Goal: Task Accomplishment & Management: Manage account settings

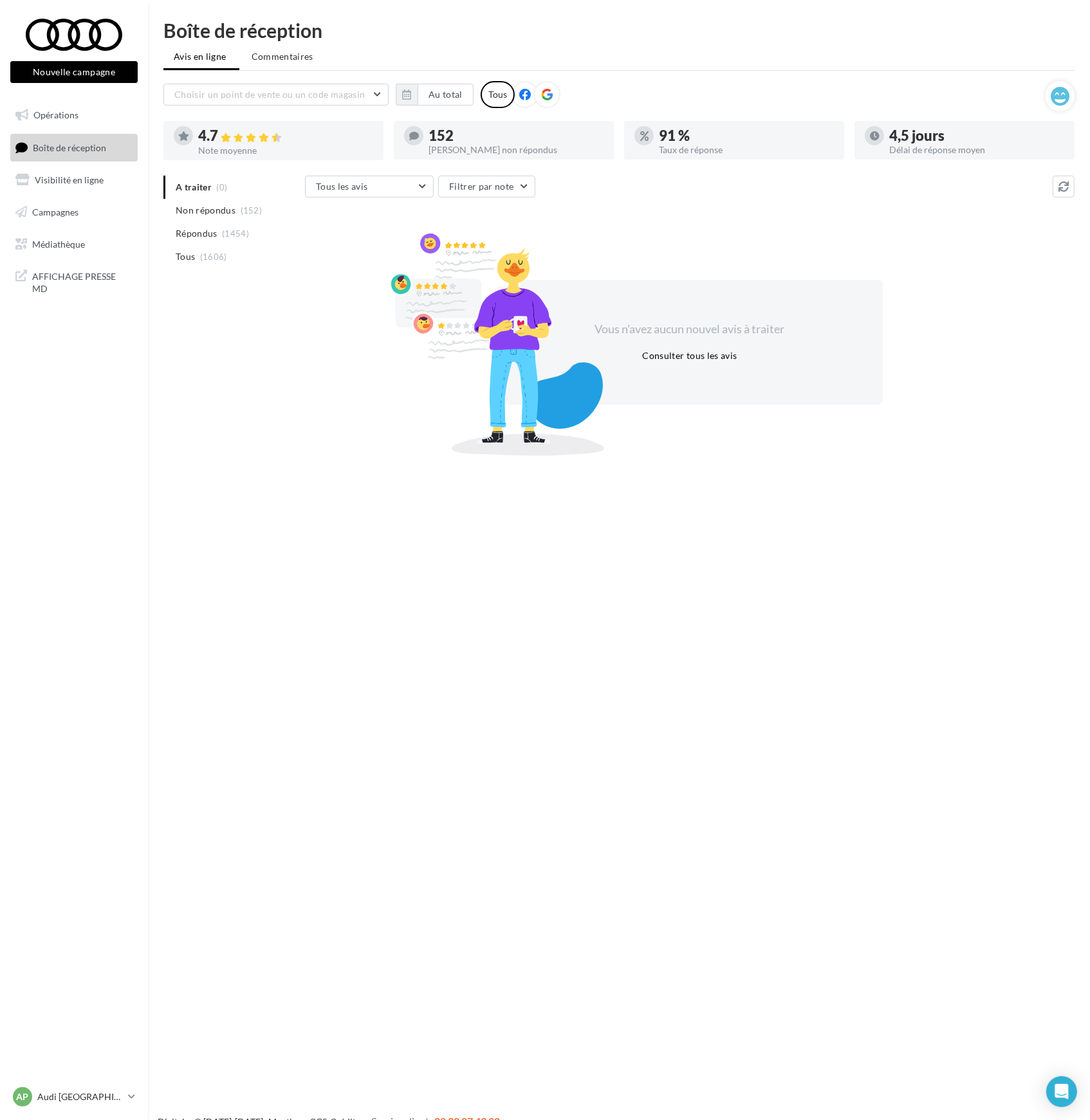
click at [139, 1096] on div "AP Audi PARIS 17 audi-pari-urc" at bounding box center [74, 1102] width 148 height 35
click at [99, 1102] on p "Audi [GEOGRAPHIC_DATA] 17" at bounding box center [80, 1096] width 85 height 13
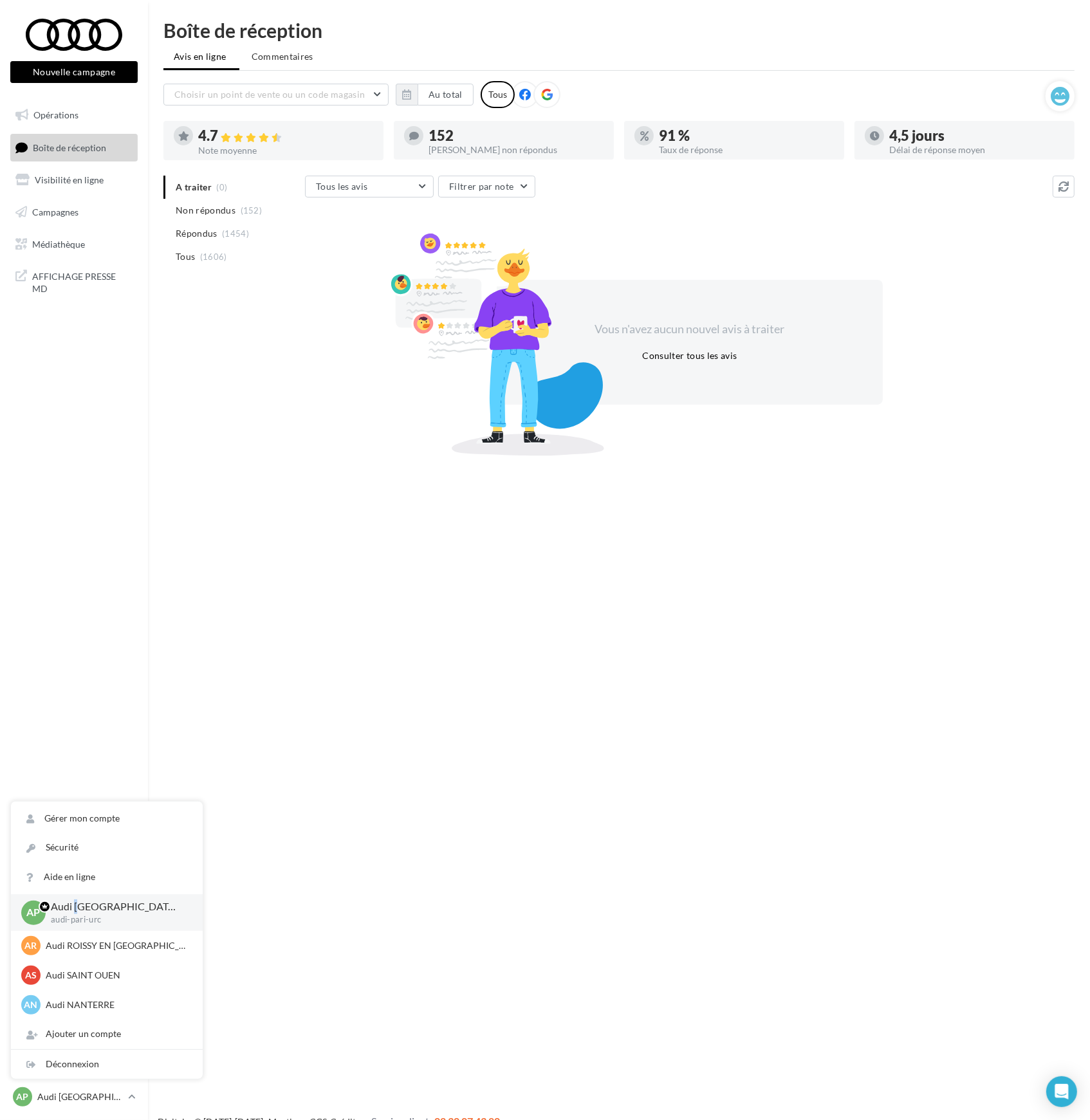
click at [77, 910] on p "Audi [GEOGRAPHIC_DATA] 17" at bounding box center [117, 906] width 131 height 14
click at [187, 230] on span "Répondus" at bounding box center [196, 233] width 42 height 13
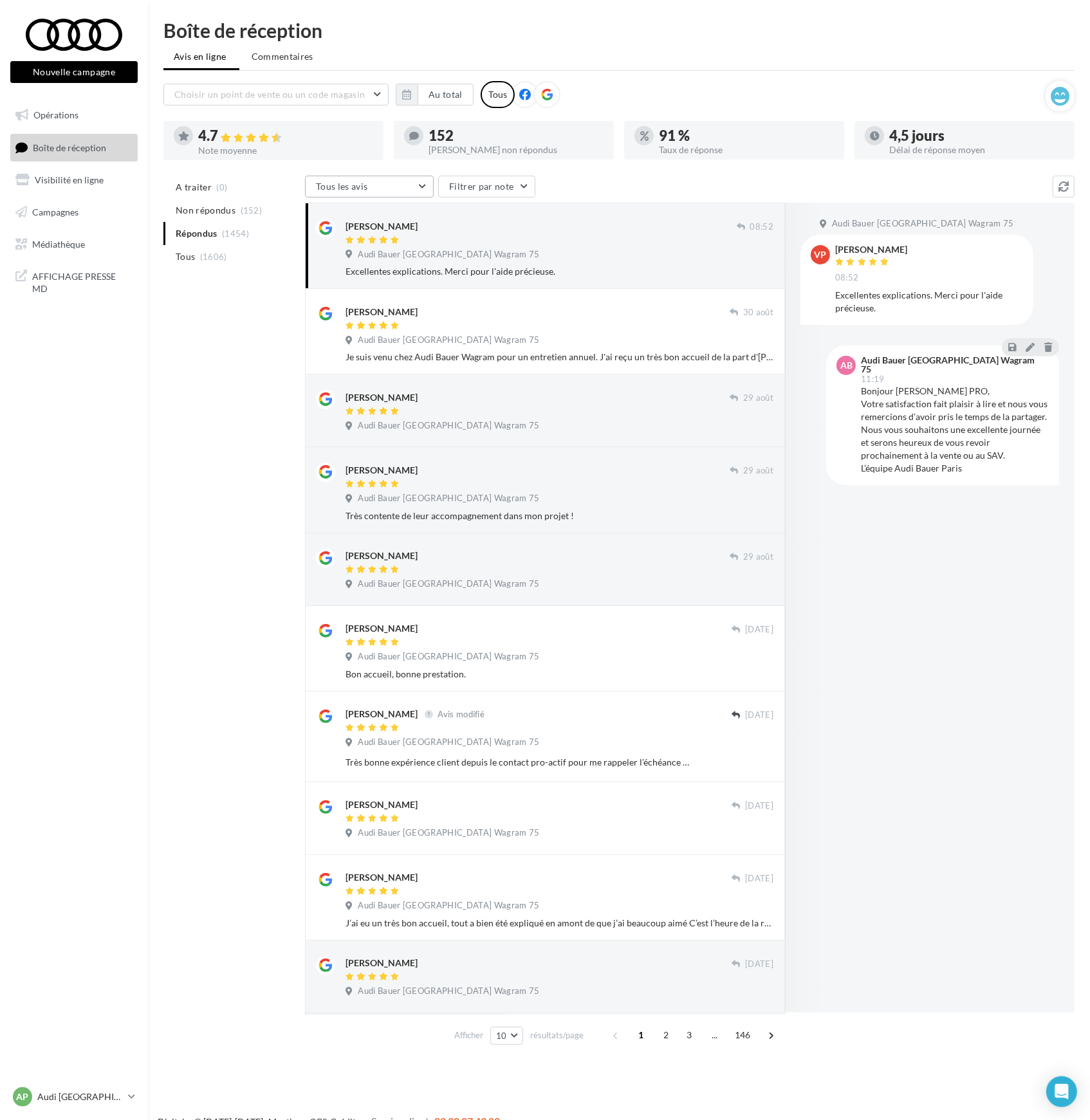
click at [422, 184] on button "Tous les avis" at bounding box center [369, 186] width 129 height 22
click at [495, 185] on button "Filtrer par note" at bounding box center [486, 186] width 97 height 22
click at [452, 225] on label at bounding box center [455, 226] width 13 height 13
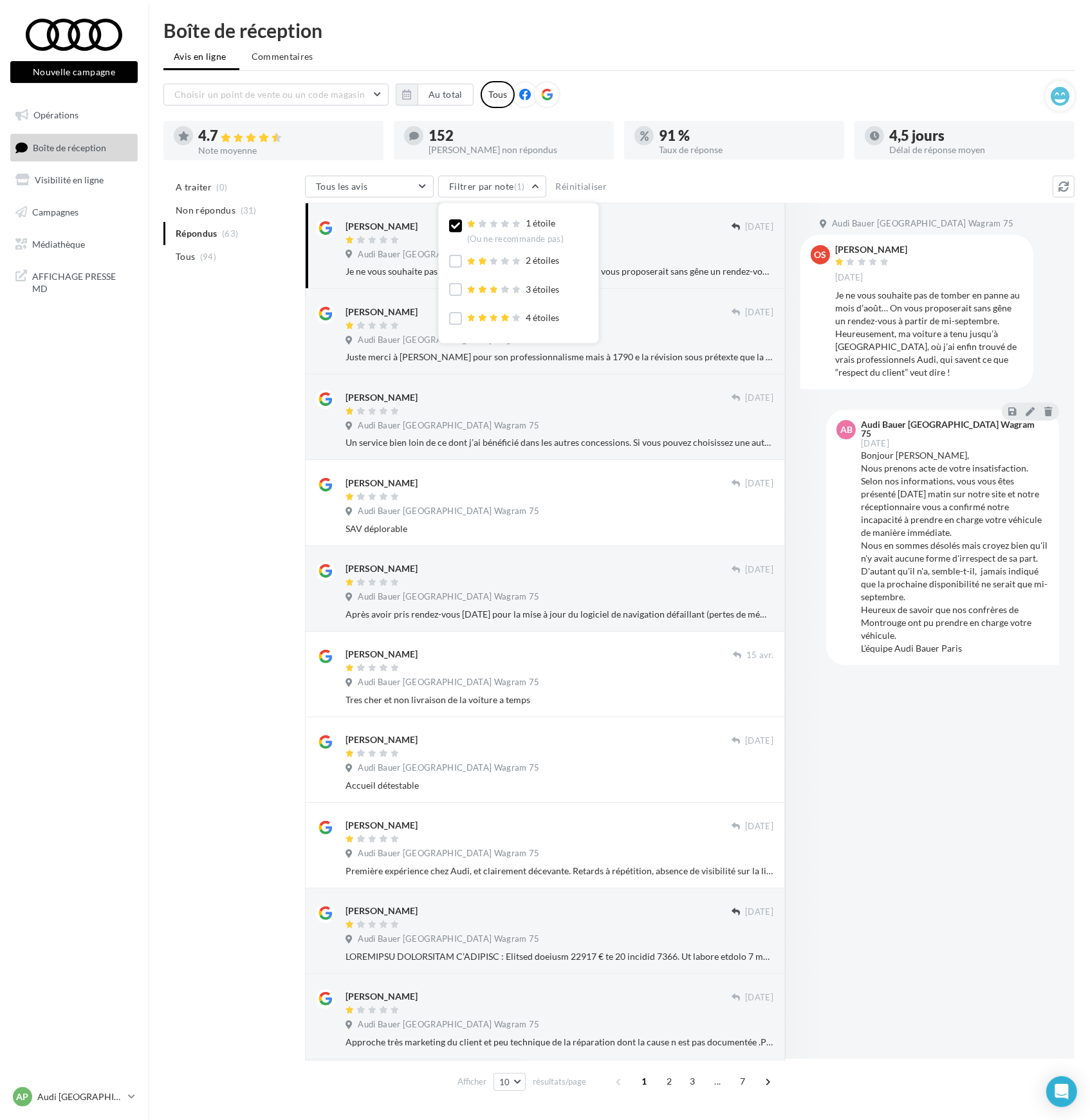
click at [262, 414] on div "A traiter (0) Non répondus (31) Répondus (63) Tous (94) Tous les avis Tous les …" at bounding box center [618, 635] width 911 height 920
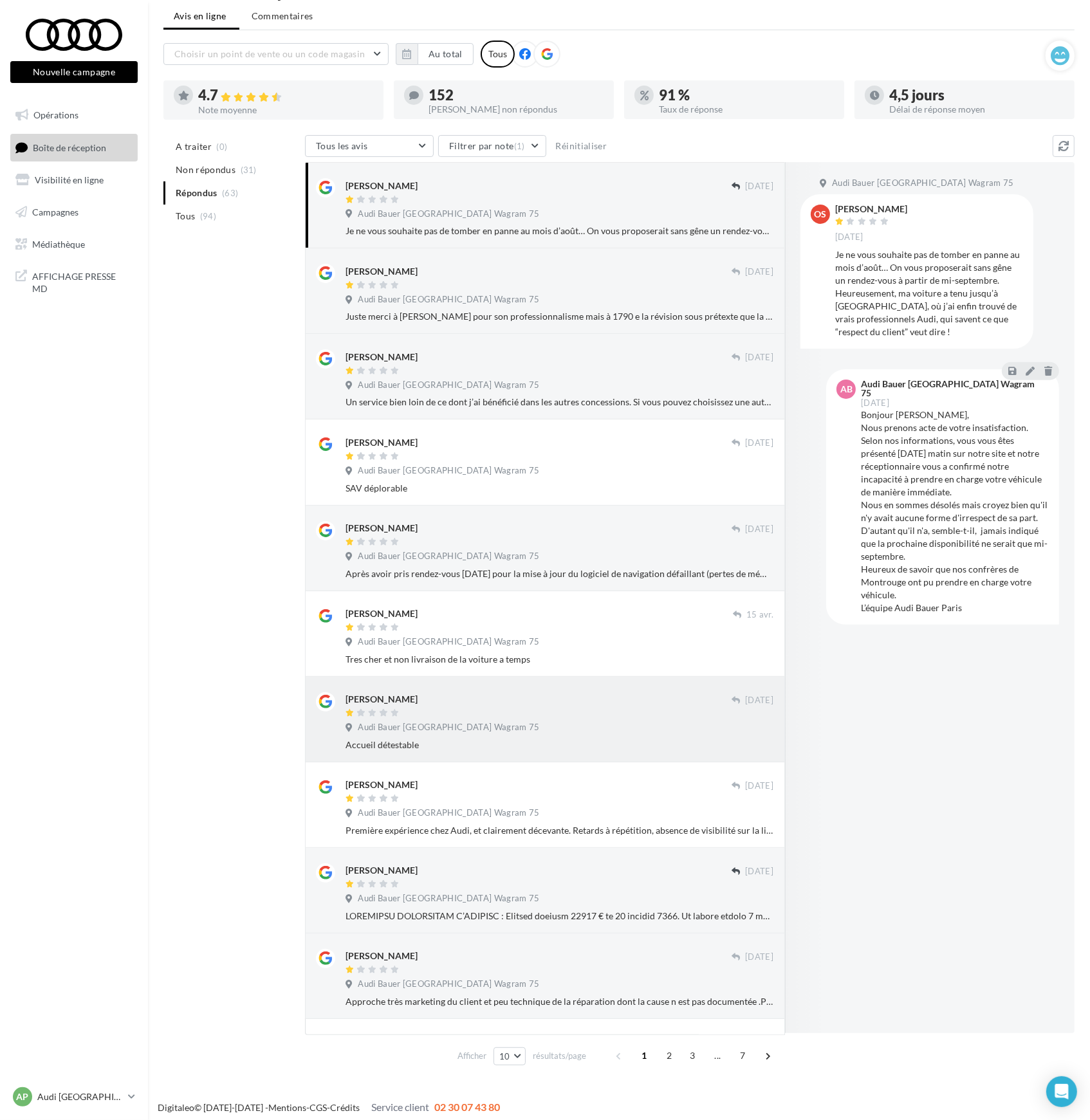
scroll to position [42, 0]
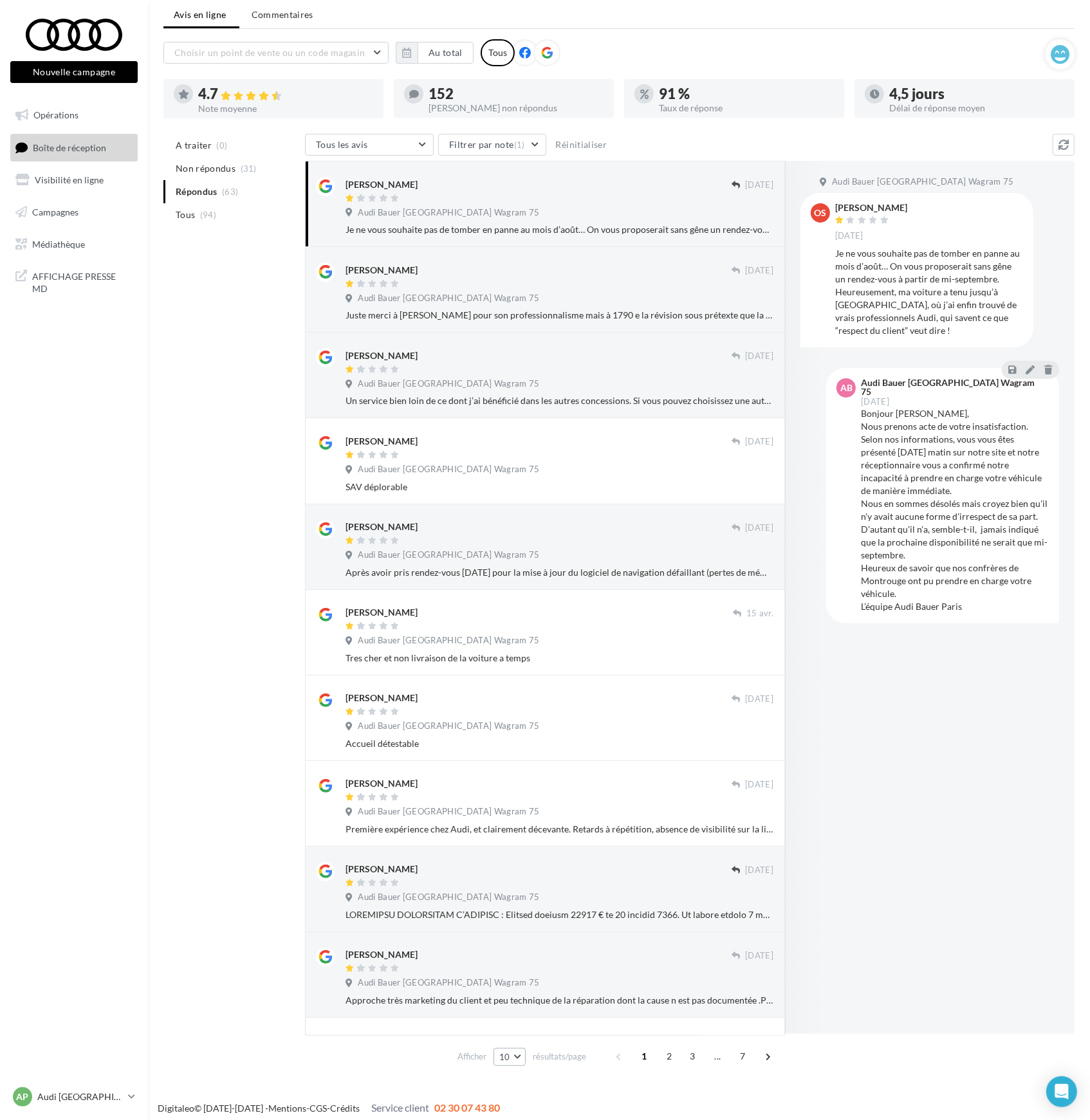
click at [517, 1055] on button "10" at bounding box center [510, 1057] width 33 height 18
click at [509, 1033] on span "50" at bounding box center [509, 1033] width 11 height 11
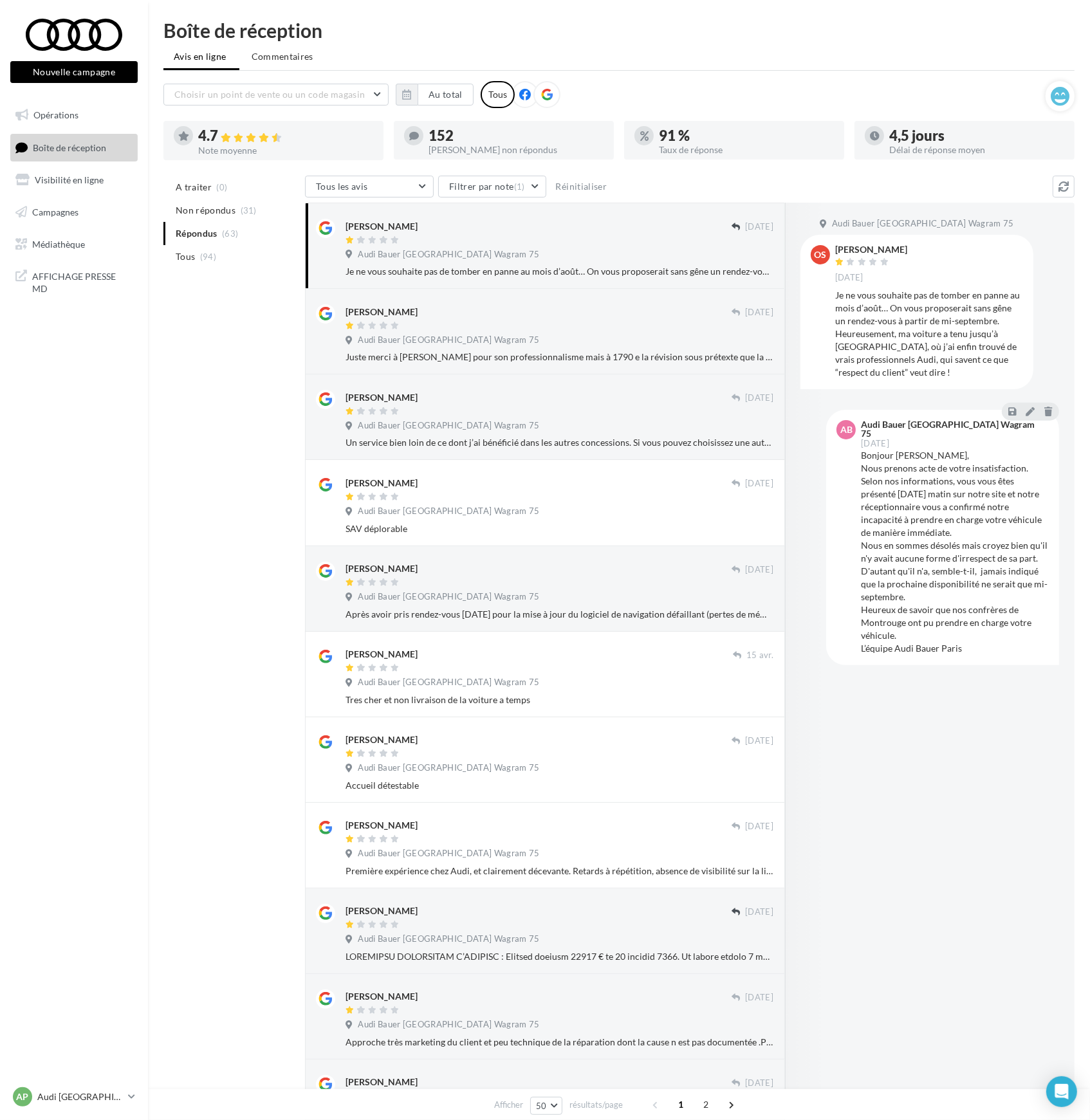
scroll to position [0, 0]
click at [132, 1096] on icon at bounding box center [131, 1096] width 7 height 11
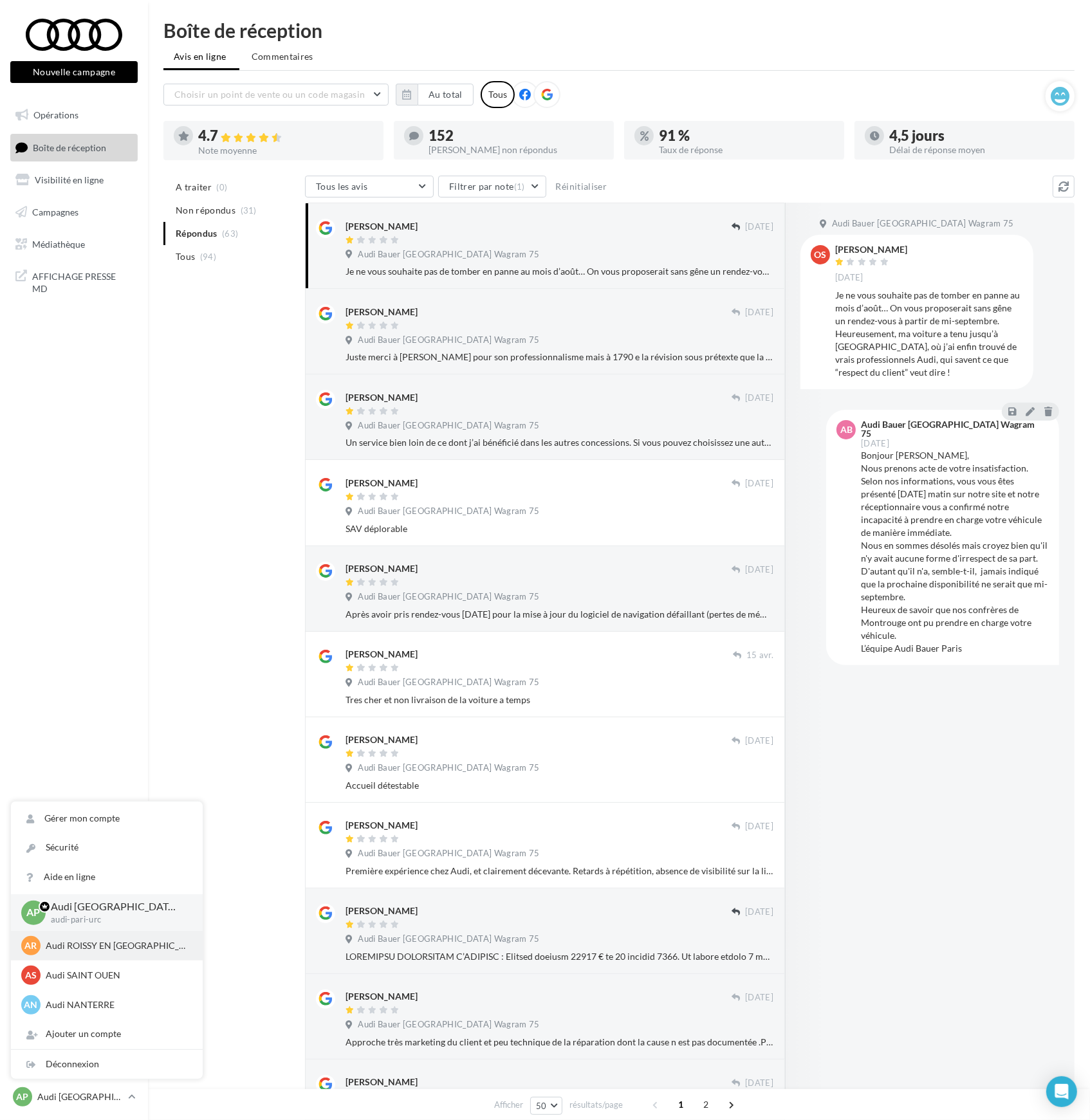
click at [94, 952] on div "AR Audi ROISSY EN [GEOGRAPHIC_DATA] audi-rois-urc" at bounding box center [107, 945] width 172 height 19
